Goal: Task Accomplishment & Management: Manage account settings

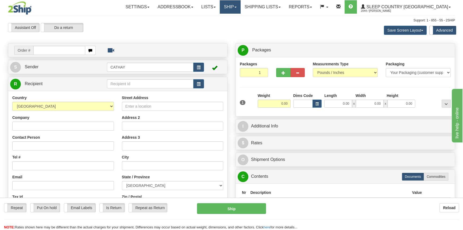
click at [240, 6] on link "Ship" at bounding box center [230, 6] width 21 height 13
click at [235, 25] on span "OnHold / Order Queue" at bounding box center [216, 26] width 38 height 4
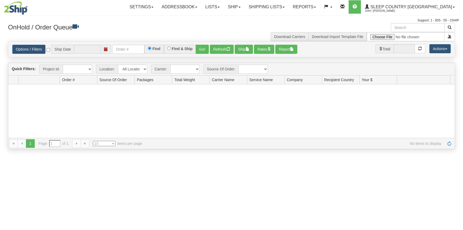
type input "[DATE]"
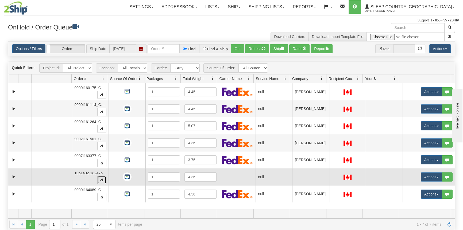
drag, startPoint x: 98, startPoint y: 178, endPoint x: 91, endPoint y: 179, distance: 7.1
click at [98, 178] on button "button" at bounding box center [101, 180] width 9 height 8
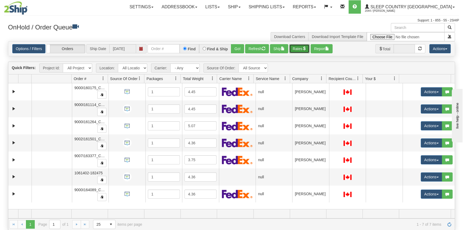
click at [297, 50] on button "Rates" at bounding box center [299, 48] width 21 height 9
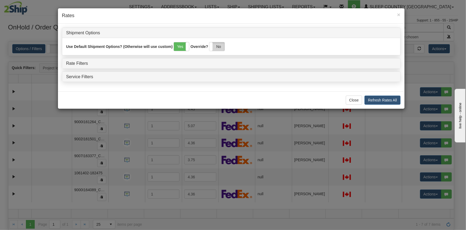
click at [218, 45] on label "No" at bounding box center [216, 46] width 15 height 9
click at [87, 64] on link "Rate Filters" at bounding box center [77, 63] width 22 height 5
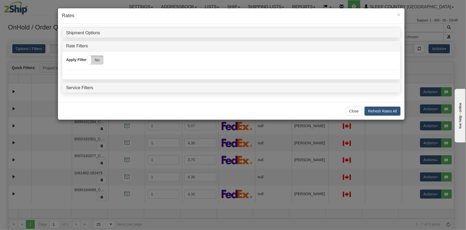
drag, startPoint x: 98, startPoint y: 60, endPoint x: 117, endPoint y: 69, distance: 21.3
click at [98, 60] on label "No" at bounding box center [95, 60] width 15 height 9
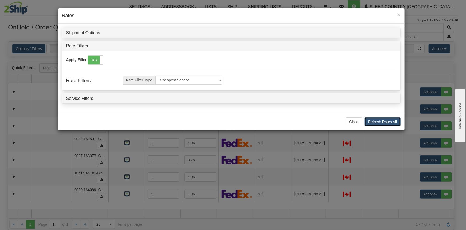
click at [380, 123] on button "Refresh Rates All" at bounding box center [383, 121] width 36 height 9
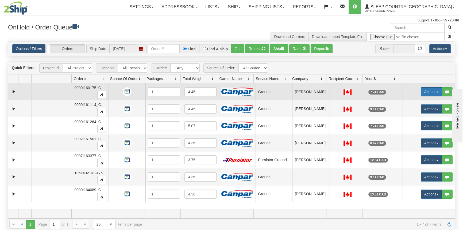
click at [428, 90] on button "Actions" at bounding box center [431, 91] width 21 height 9
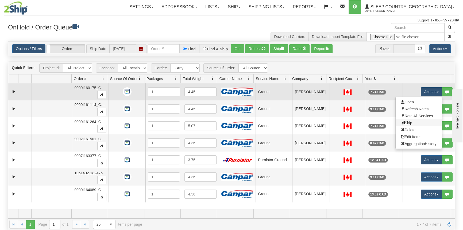
click at [415, 123] on link "Ship" at bounding box center [418, 122] width 46 height 7
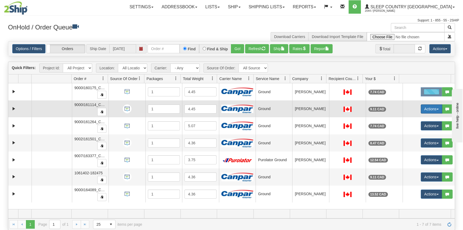
click at [427, 107] on button "Actions" at bounding box center [431, 108] width 21 height 9
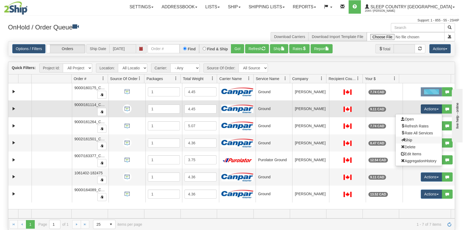
drag, startPoint x: 413, startPoint y: 139, endPoint x: 422, endPoint y: 133, distance: 10.7
click at [412, 139] on link "Ship" at bounding box center [418, 139] width 46 height 7
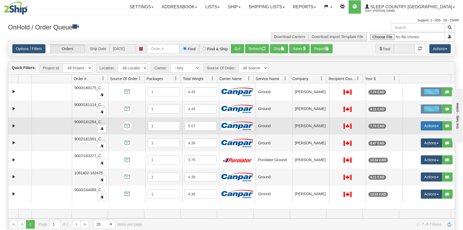
click at [423, 127] on button "Actions" at bounding box center [431, 125] width 21 height 9
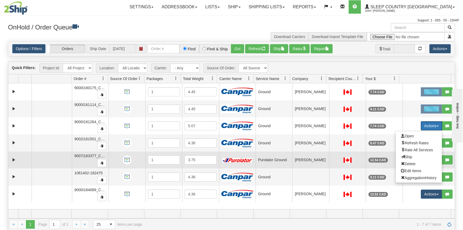
drag, startPoint x: 407, startPoint y: 158, endPoint x: 419, endPoint y: 151, distance: 14.2
click at [407, 157] on span "Ship" at bounding box center [406, 156] width 11 height 4
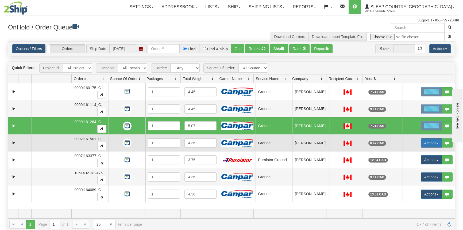
click at [425, 142] on button "Actions" at bounding box center [431, 142] width 21 height 9
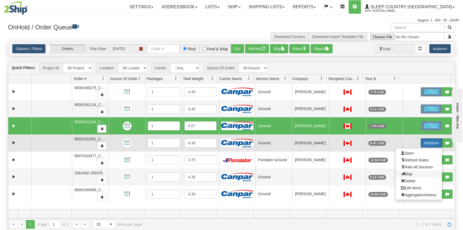
click at [408, 173] on span "Ship" at bounding box center [406, 174] width 11 height 4
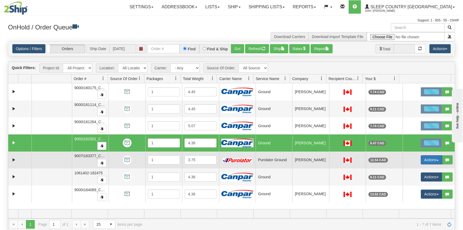
click at [430, 156] on button "Actions" at bounding box center [431, 159] width 21 height 9
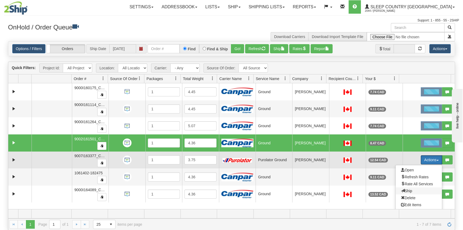
click at [405, 190] on span "Ship" at bounding box center [406, 190] width 11 height 4
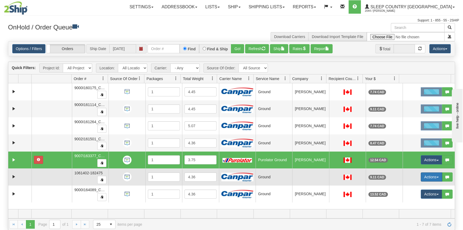
click at [427, 177] on button "Actions" at bounding box center [431, 176] width 21 height 9
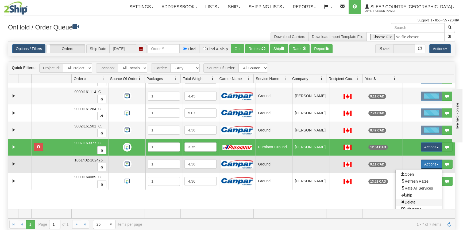
scroll to position [24, 0]
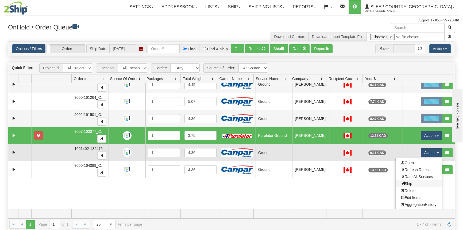
click at [409, 184] on link "Ship" at bounding box center [418, 183] width 46 height 7
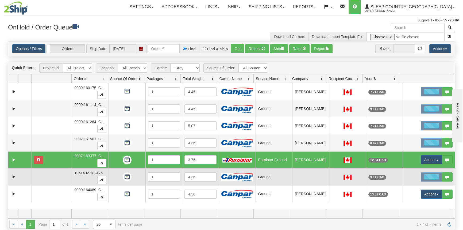
scroll to position [0, 0]
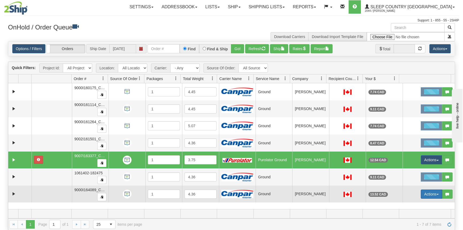
click at [429, 190] on button "Actions" at bounding box center [431, 193] width 21 height 9
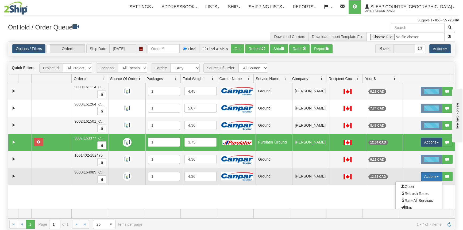
scroll to position [41, 0]
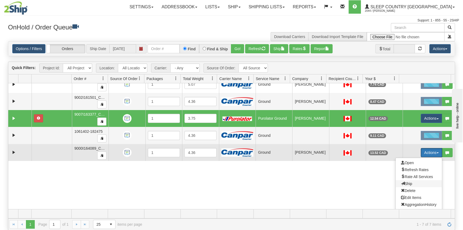
click at [404, 183] on span "Ship" at bounding box center [406, 183] width 11 height 4
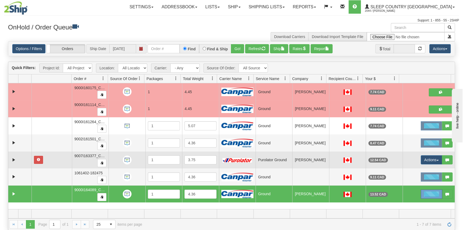
scroll to position [0, 0]
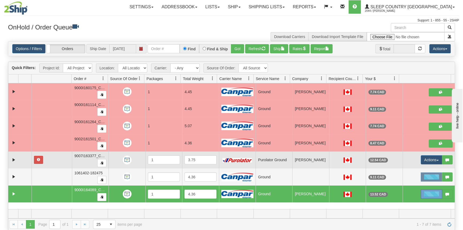
click at [25, 157] on td at bounding box center [19, 159] width 23 height 17
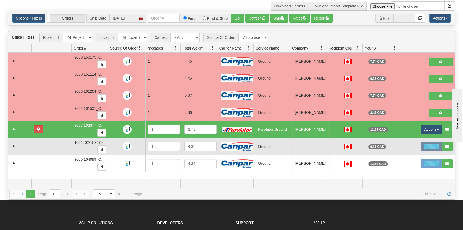
scroll to position [73, 0]
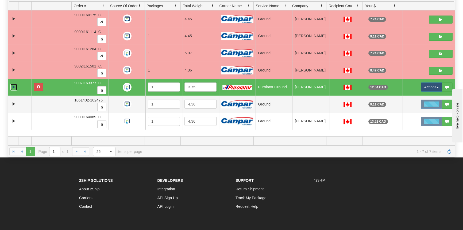
click at [13, 88] on link "Expand" at bounding box center [13, 87] width 7 height 7
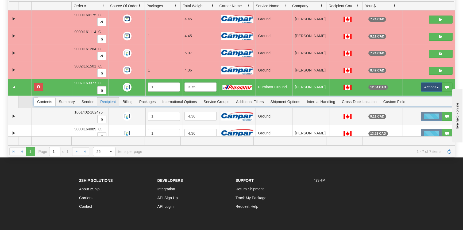
click at [106, 100] on span "Recipient" at bounding box center [108, 101] width 22 height 9
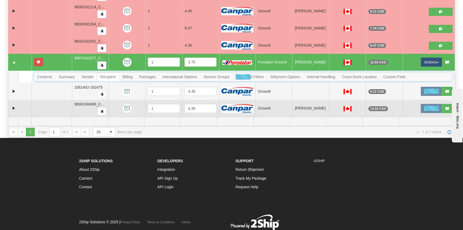
scroll to position [110, 0]
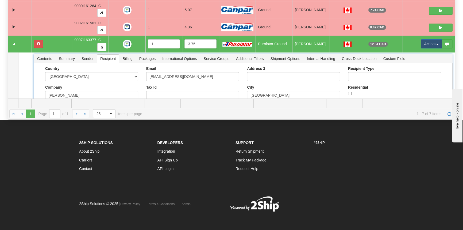
click at [112, 59] on span "Recipient" at bounding box center [108, 58] width 22 height 9
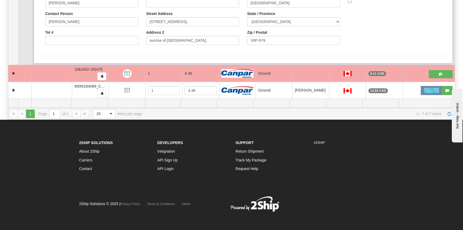
scroll to position [98, 0]
click at [87, 41] on input "Tel #" at bounding box center [91, 40] width 93 height 9
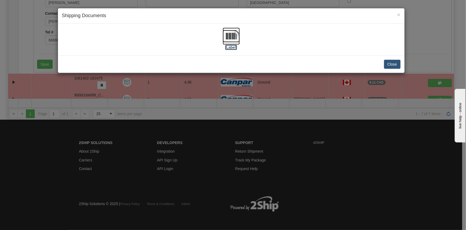
click at [235, 47] on label "[Label]" at bounding box center [231, 47] width 12 height 5
click at [392, 65] on button "Close" at bounding box center [392, 64] width 17 height 9
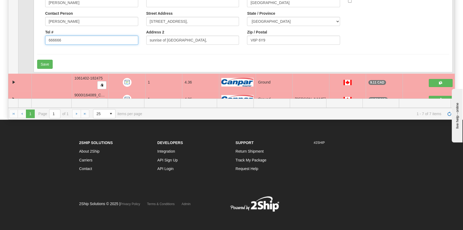
click at [60, 42] on input "666666" at bounding box center [91, 40] width 93 height 9
click at [79, 39] on input "6666666" at bounding box center [91, 40] width 93 height 9
type input "666666666"
click at [52, 63] on button "Save" at bounding box center [44, 64] width 15 height 9
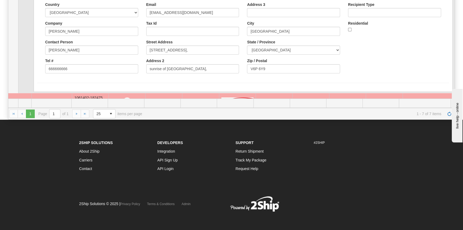
scroll to position [1, 0]
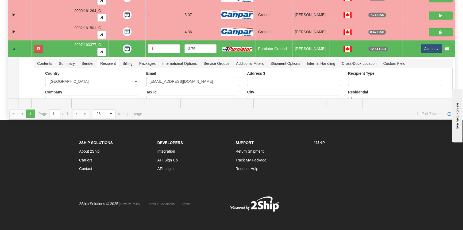
click at [17, 49] on td at bounding box center [19, 48] width 23 height 17
click at [424, 46] on button "Actions" at bounding box center [431, 48] width 21 height 9
click at [409, 79] on link "Ship" at bounding box center [418, 79] width 46 height 7
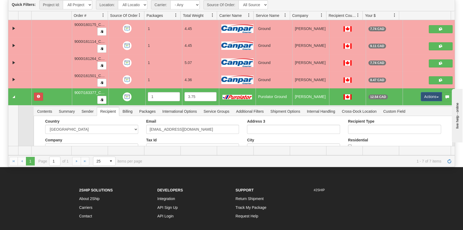
scroll to position [62, 0]
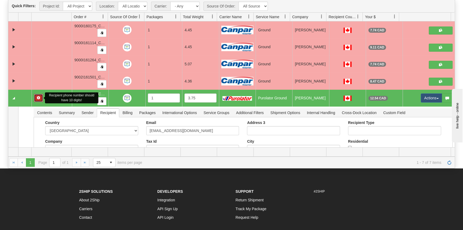
click at [36, 97] on button "button" at bounding box center [38, 98] width 9 height 8
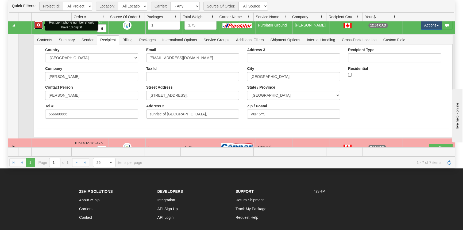
scroll to position [97, 0]
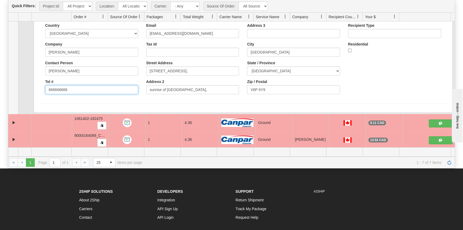
drag, startPoint x: 67, startPoint y: 90, endPoint x: 29, endPoint y: 88, distance: 38.0
click at [29, 88] on tr "Contents Summary Sender Recipient Billing Packages International Options Servic…" at bounding box center [231, 61] width 446 height 104
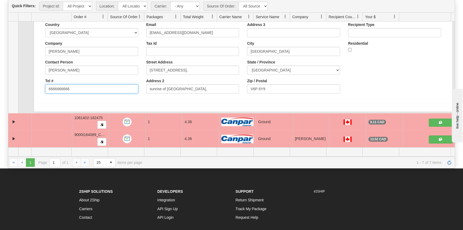
type input "6666666666"
click at [60, 98] on form "Country AFGHANISTAN ALAND ISLANDS ALBANIA ALGERIA AMERICAN SAMOA ANDORRA ANGOLA…" at bounding box center [243, 62] width 412 height 80
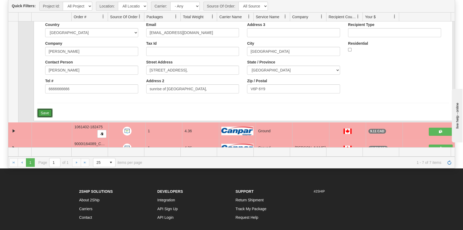
click at [49, 114] on button "Save" at bounding box center [44, 112] width 15 height 9
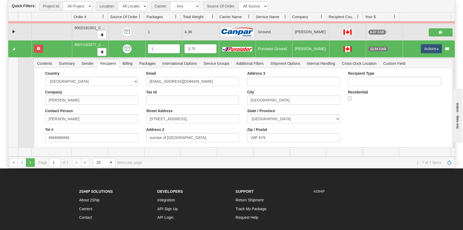
scroll to position [0, 0]
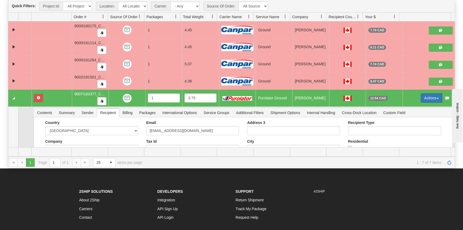
click at [428, 97] on button "Actions" at bounding box center [431, 97] width 21 height 9
click at [413, 129] on link "Ship" at bounding box center [418, 128] width 46 height 7
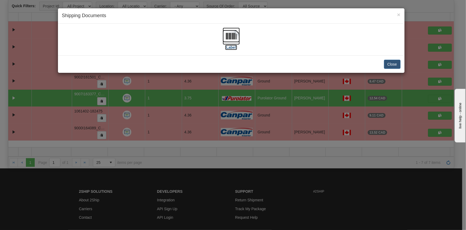
click at [233, 48] on label "[Label]" at bounding box center [231, 47] width 12 height 5
click at [394, 64] on button "Close" at bounding box center [392, 64] width 17 height 9
